Goal: Information Seeking & Learning: Learn about a topic

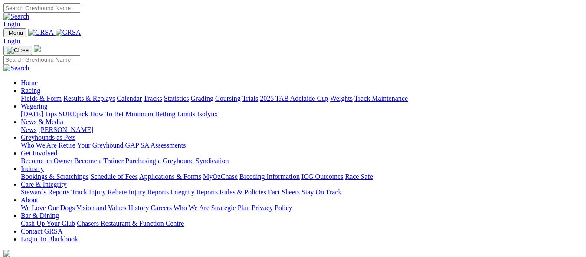
scroll to position [347, 0]
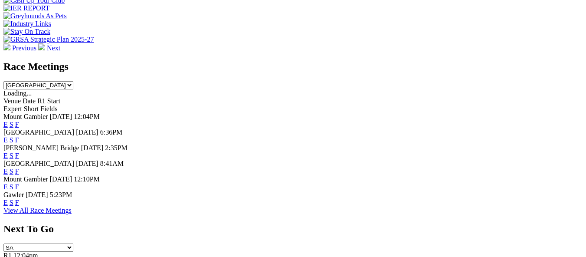
click at [19, 152] on link "F" at bounding box center [17, 155] width 4 height 7
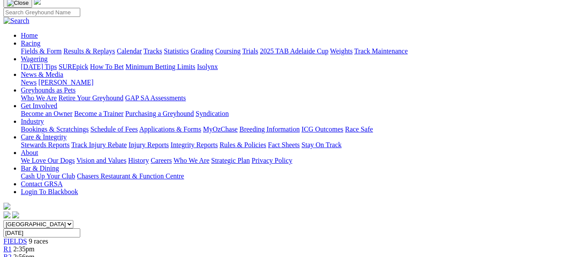
scroll to position [43, 0]
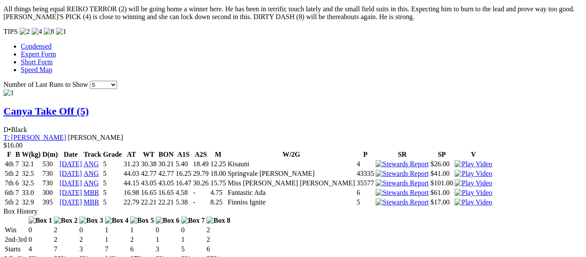
scroll to position [867, 0]
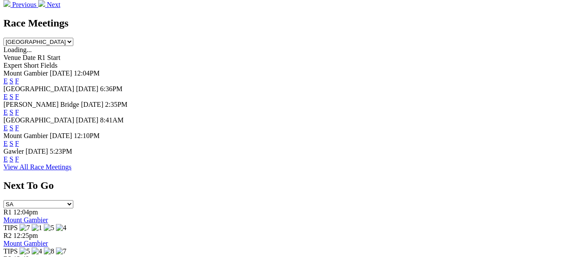
scroll to position [347, 0]
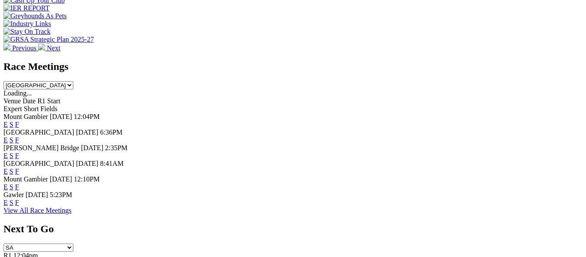
click at [8, 152] on link "E" at bounding box center [5, 155] width 4 height 7
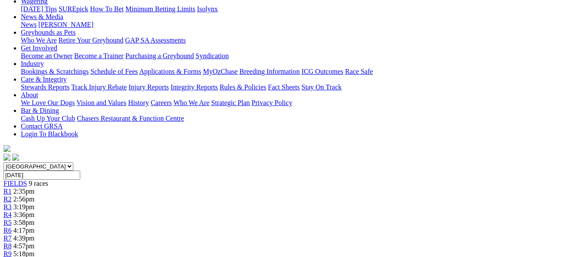
scroll to position [130, 0]
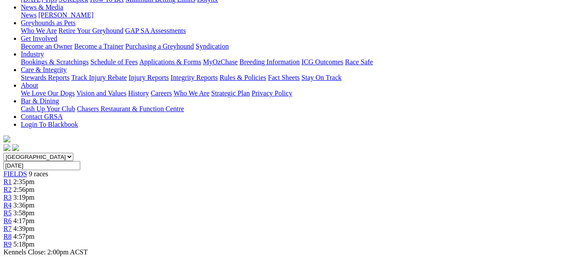
click at [35, 232] on span "4:57pm" at bounding box center [23, 235] width 21 height 7
